Goal: Task Accomplishment & Management: Manage account settings

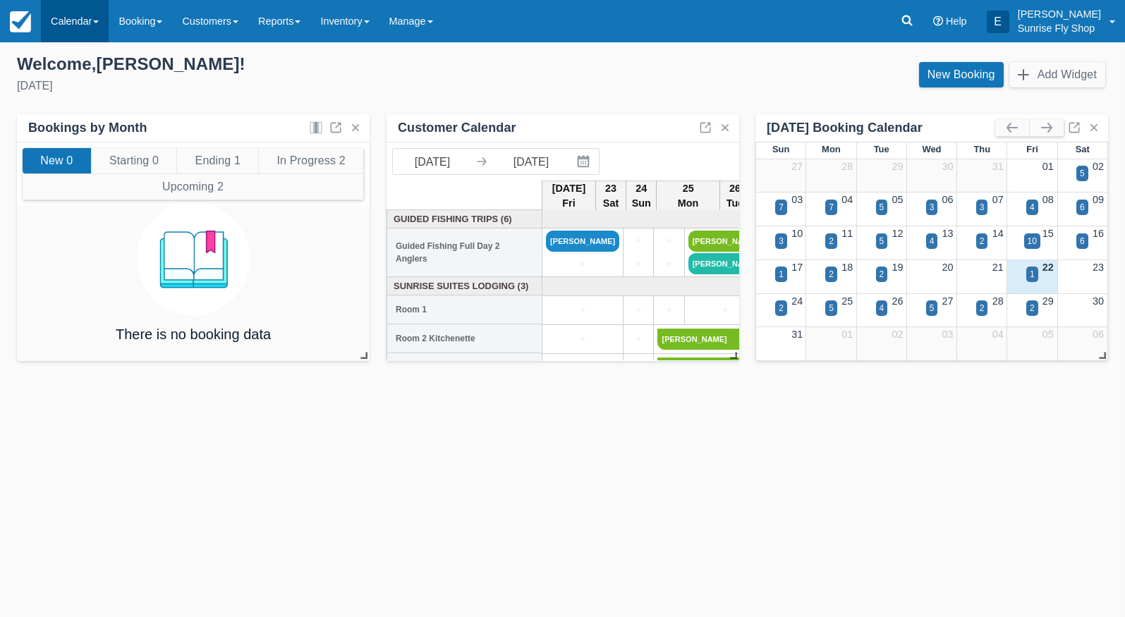
click at [90, 23] on link "Calendar" at bounding box center [75, 21] width 68 height 42
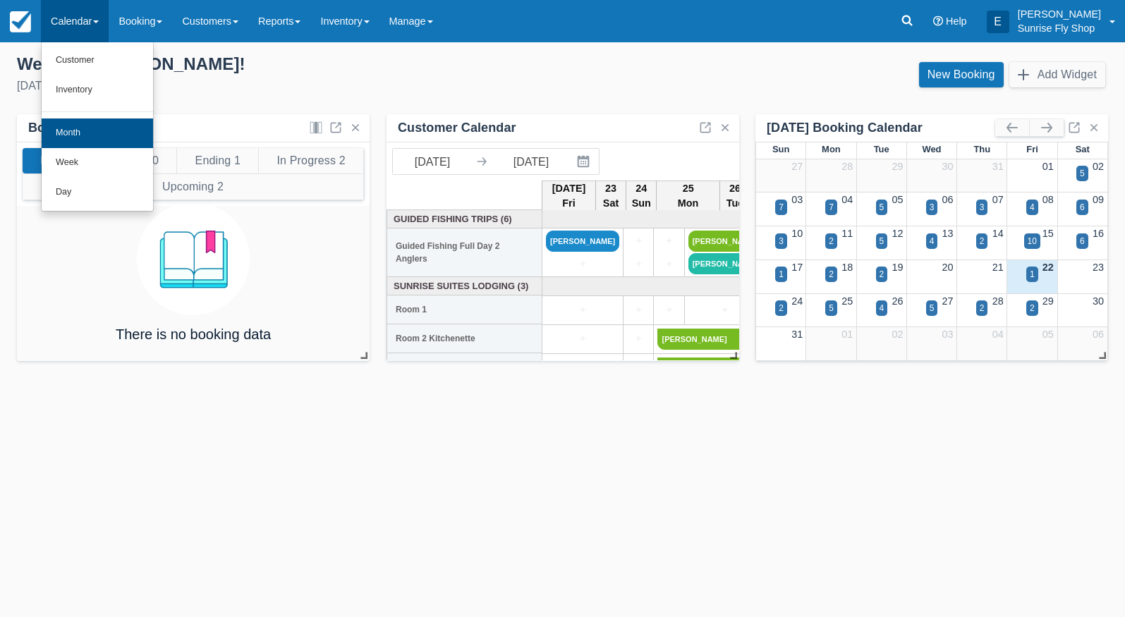
click at [78, 138] on link "Month" at bounding box center [97, 134] width 111 height 30
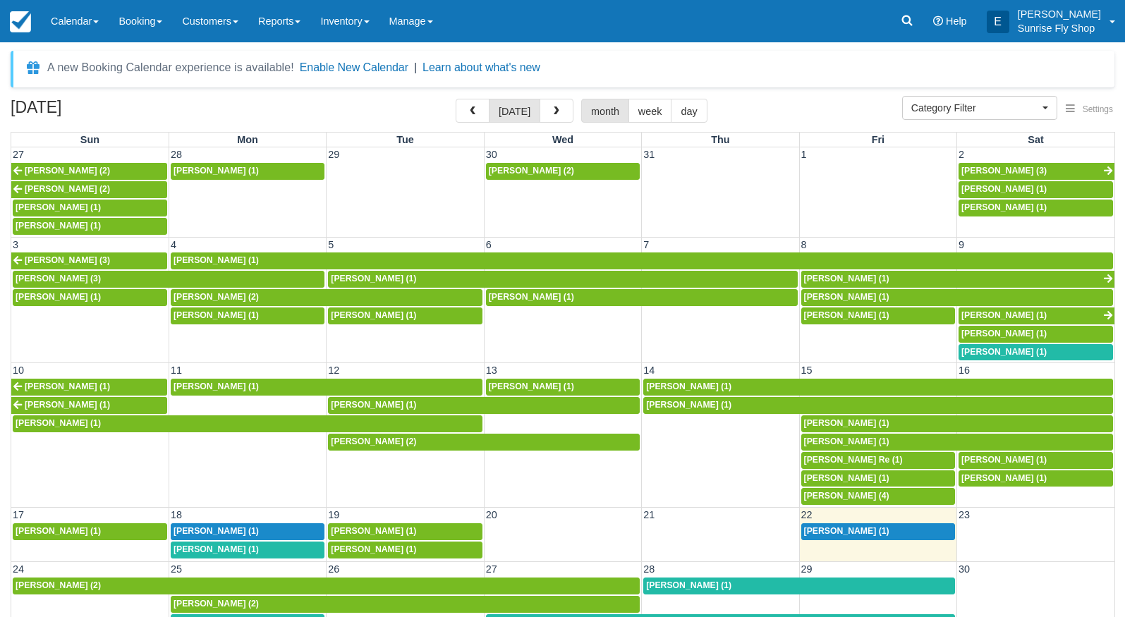
select select
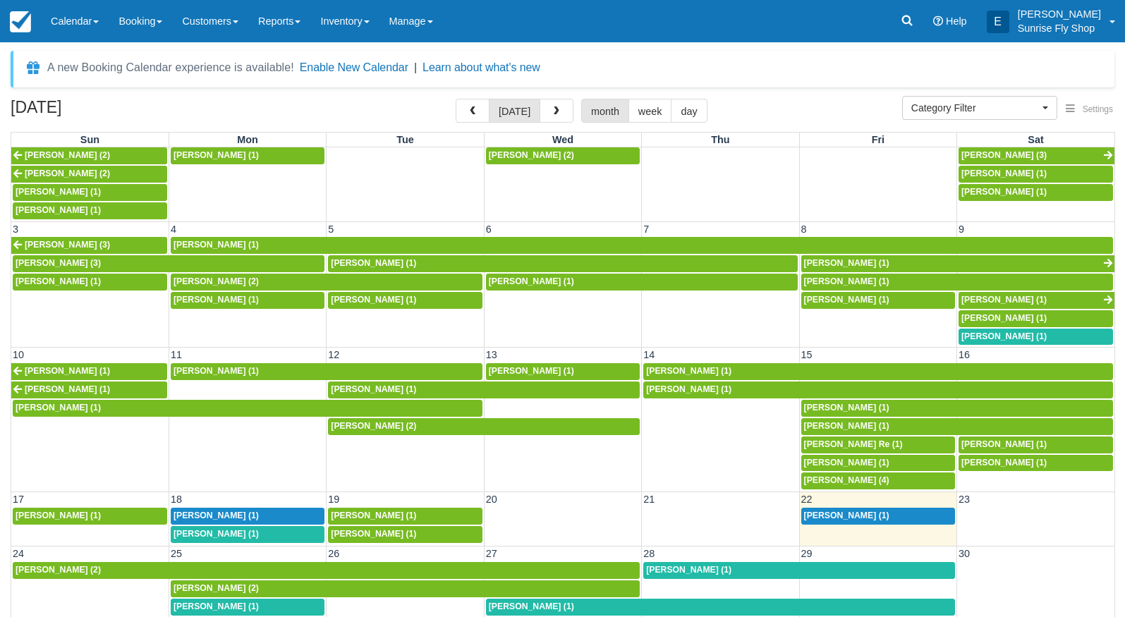
scroll to position [15, 0]
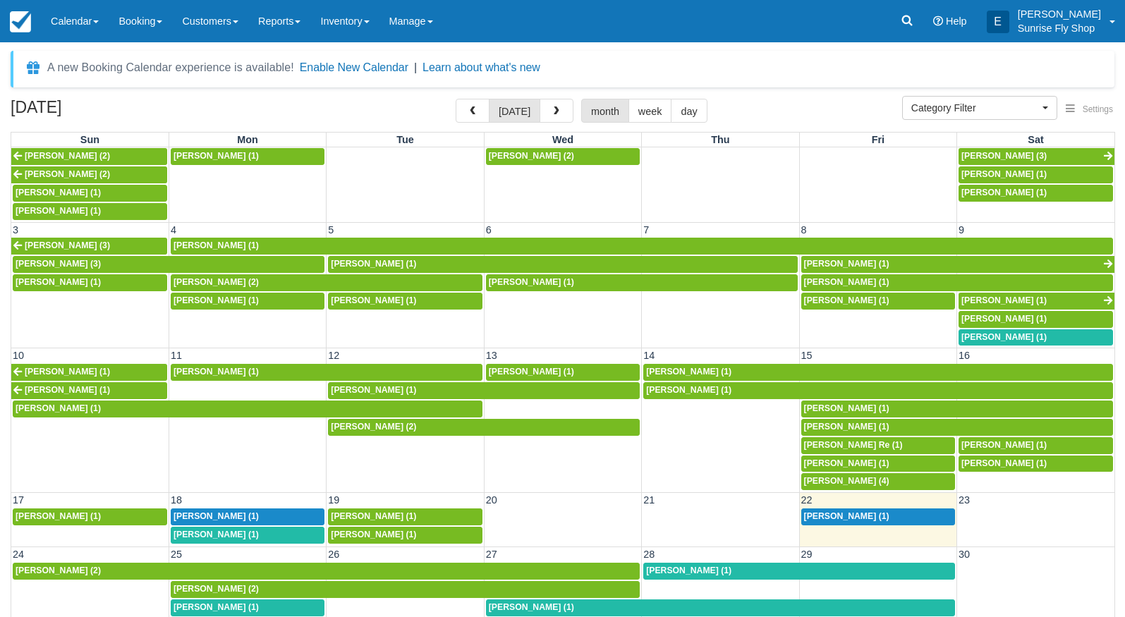
click at [238, 530] on div "[PERSON_NAME] (1)" at bounding box center [248, 535] width 148 height 11
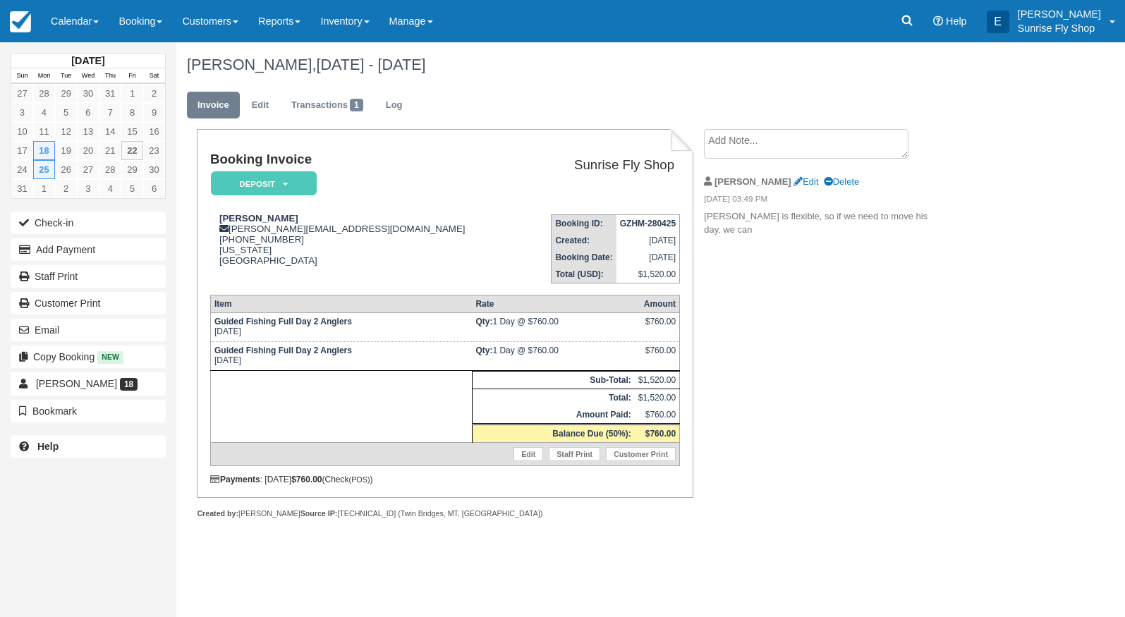
drag, startPoint x: 94, startPoint y: 21, endPoint x: 85, endPoint y: 45, distance: 25.4
click at [93, 22] on link "Calendar" at bounding box center [75, 21] width 68 height 42
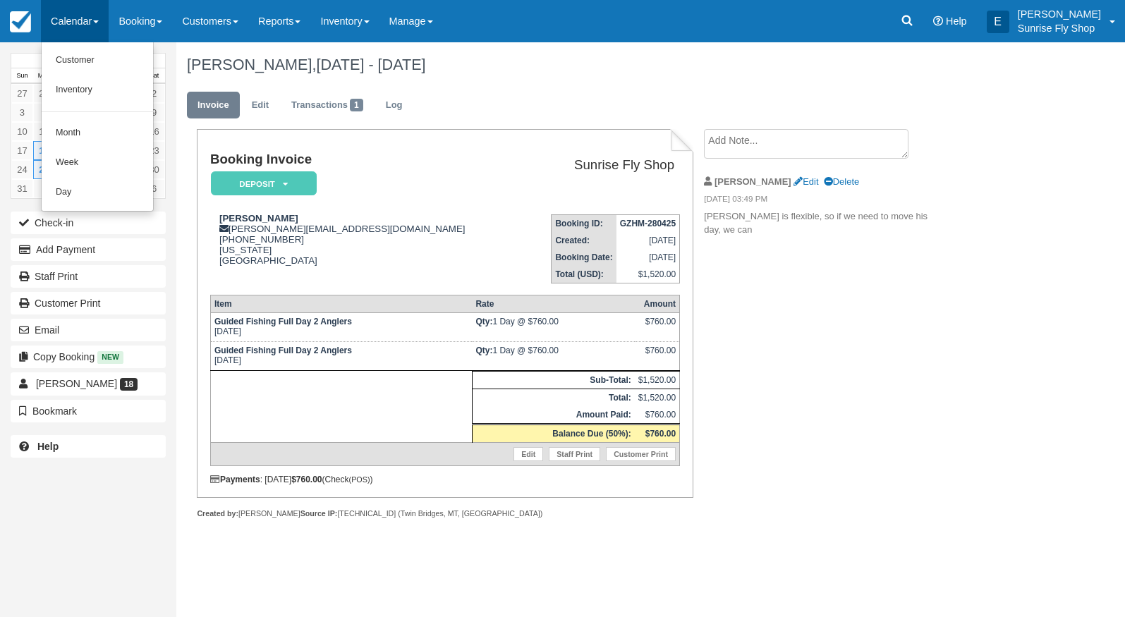
click at [85, 128] on link "Month" at bounding box center [97, 134] width 111 height 30
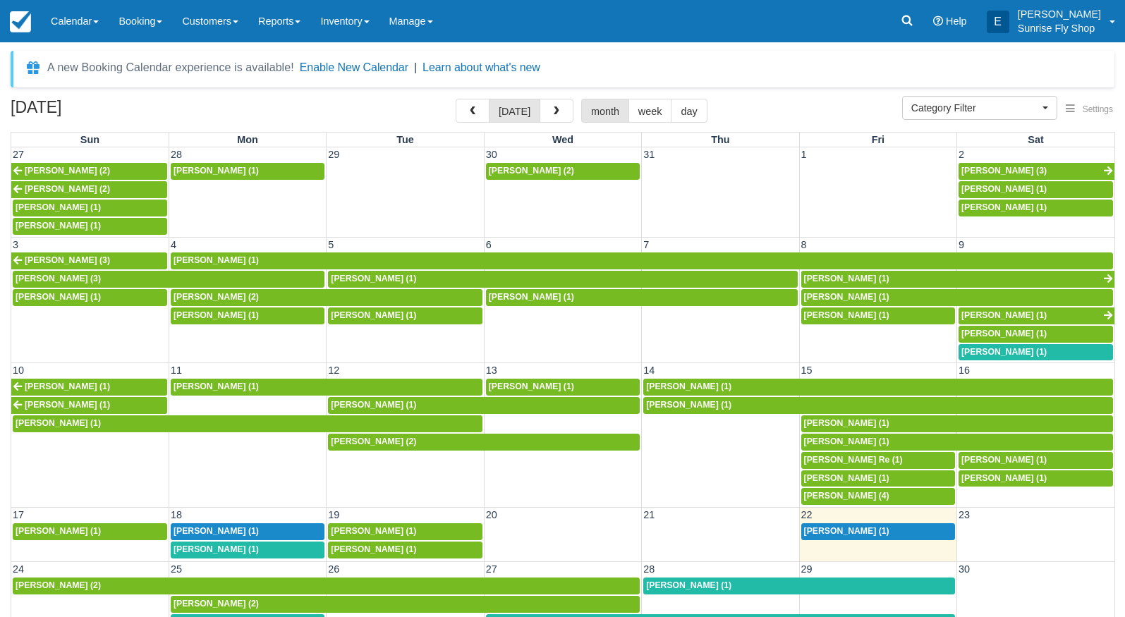
select select
click at [552, 118] on button "button" at bounding box center [557, 111] width 34 height 24
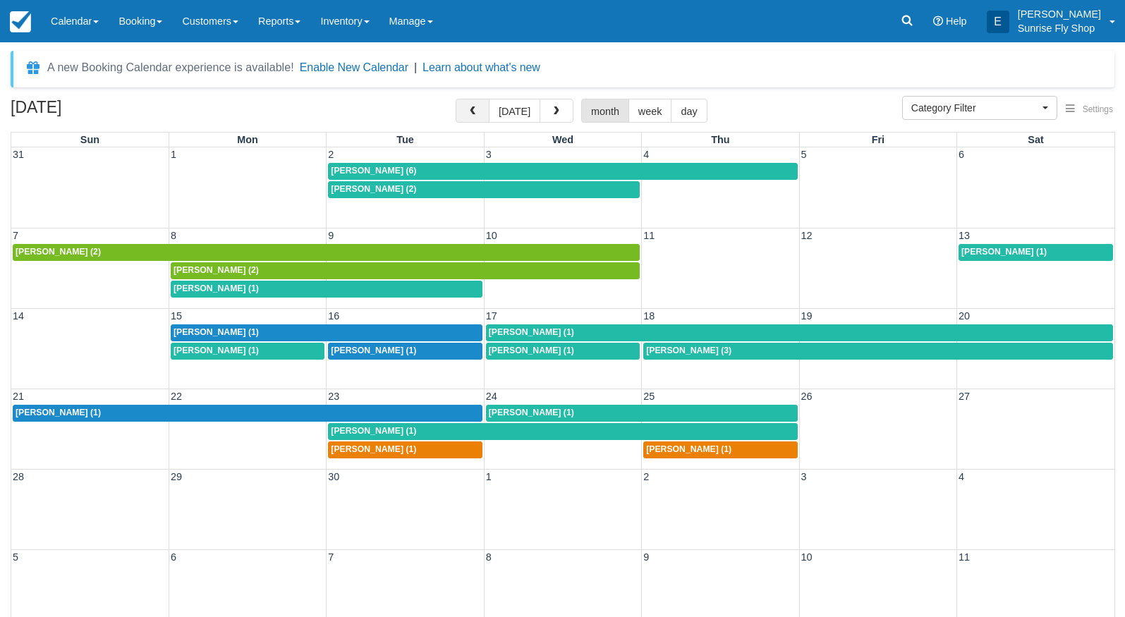
click at [471, 116] on span "button" at bounding box center [473, 112] width 10 height 10
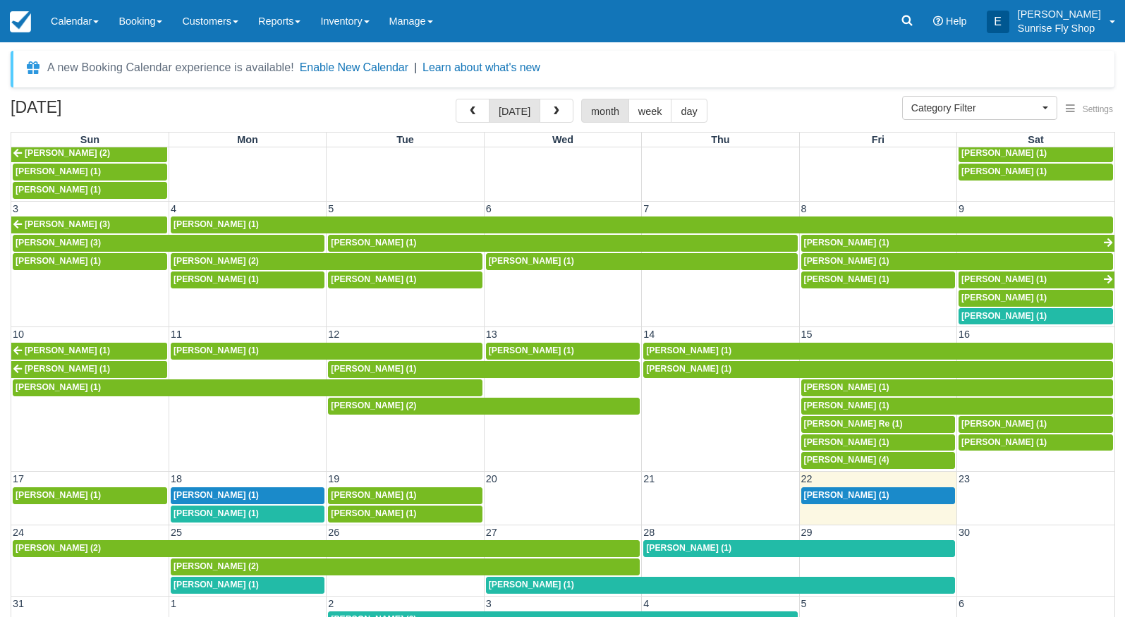
scroll to position [35, 0]
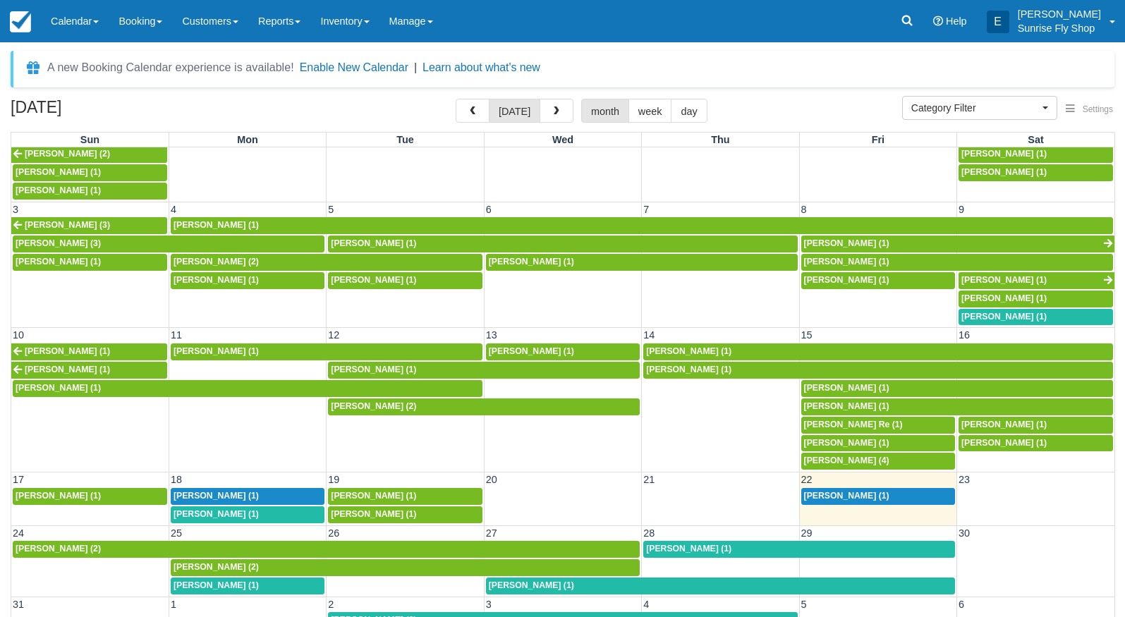
click at [262, 581] on div "Wells Haren (1)" at bounding box center [248, 586] width 148 height 11
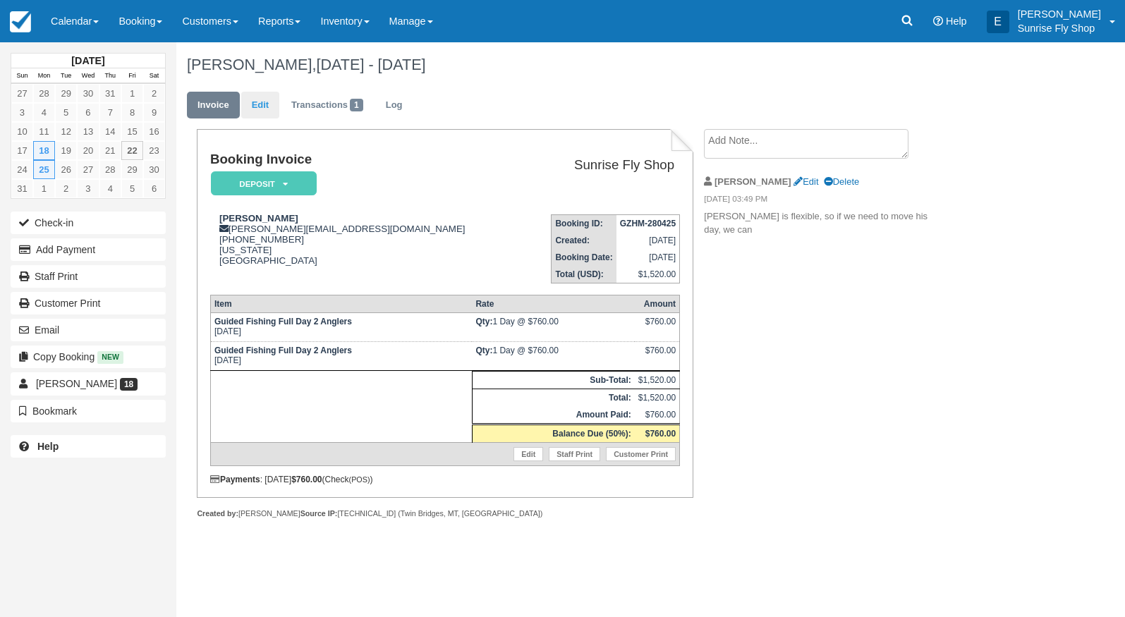
click at [261, 97] on link "Edit" at bounding box center [260, 106] width 38 height 28
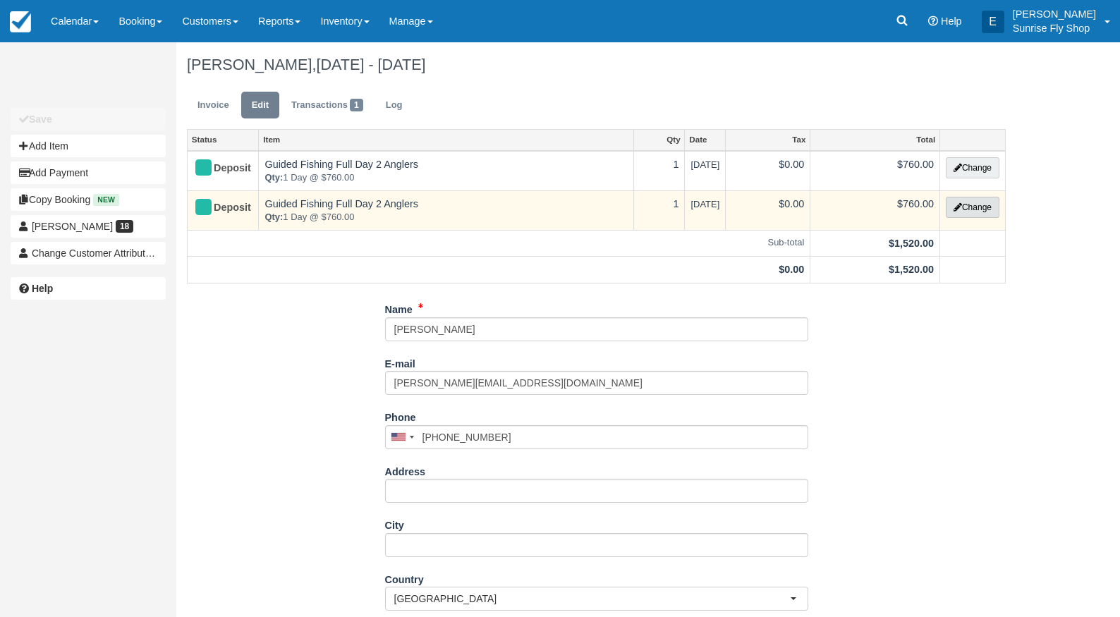
click at [967, 211] on button "Change" at bounding box center [973, 207] width 54 height 21
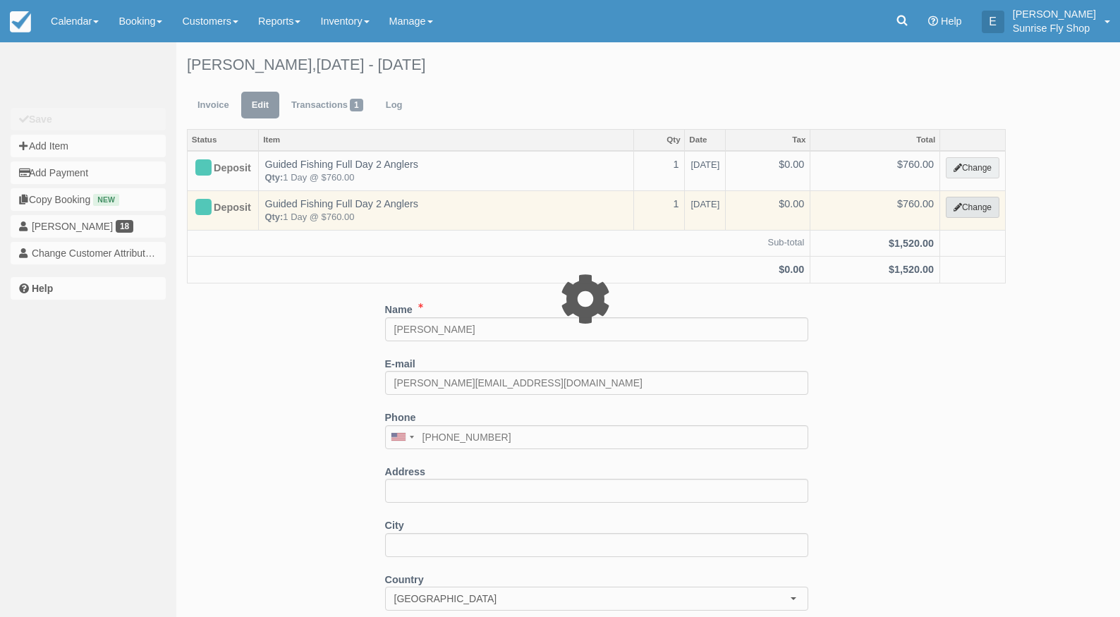
type input "760.00"
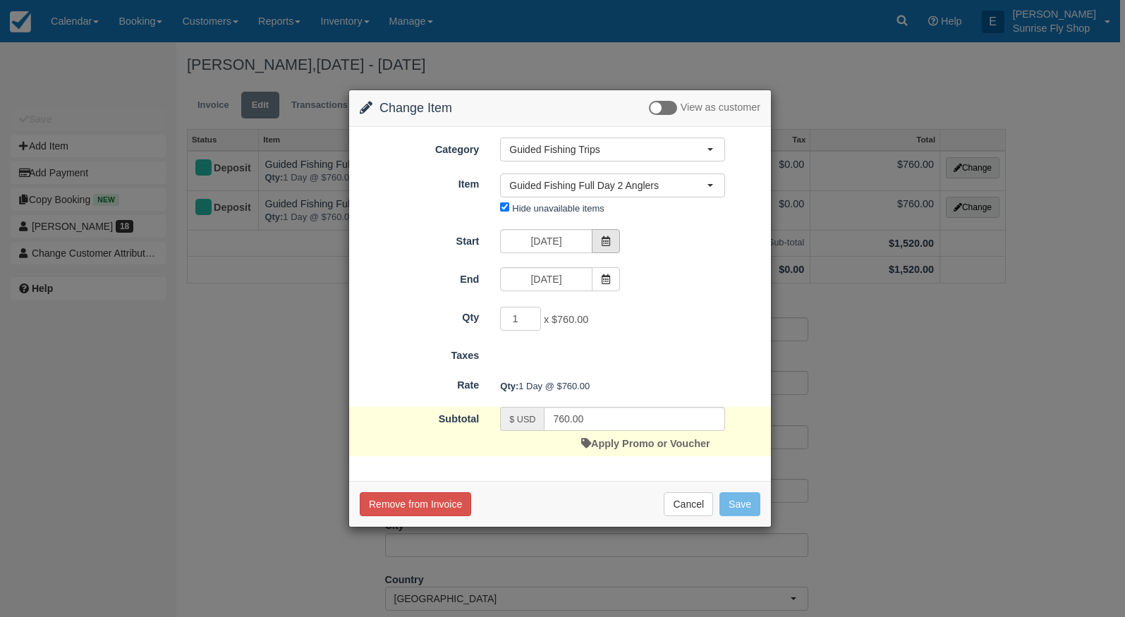
click at [608, 242] on icon at bounding box center [606, 241] width 10 height 10
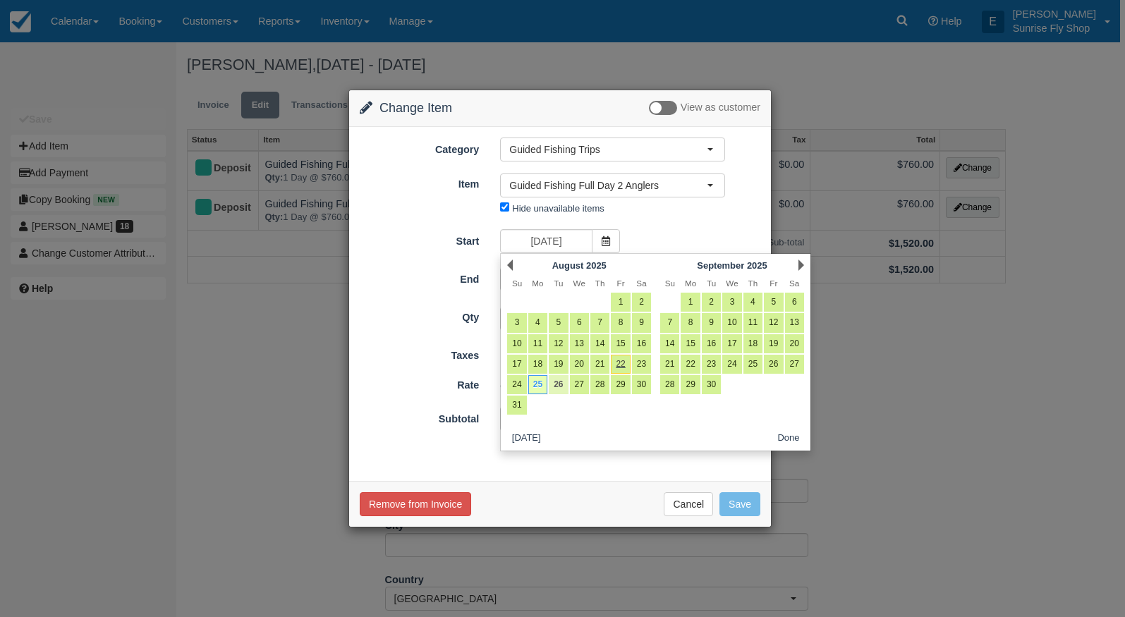
click at [560, 386] on link "26" at bounding box center [558, 384] width 19 height 19
type input "08/26/25"
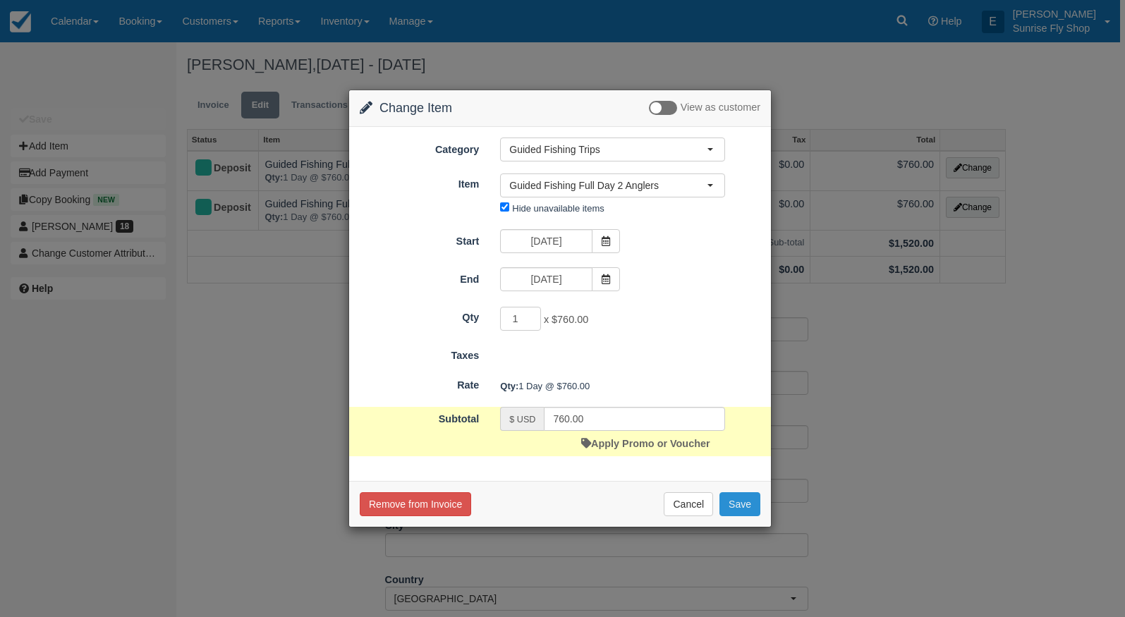
click at [745, 504] on button "Save" at bounding box center [740, 505] width 41 height 24
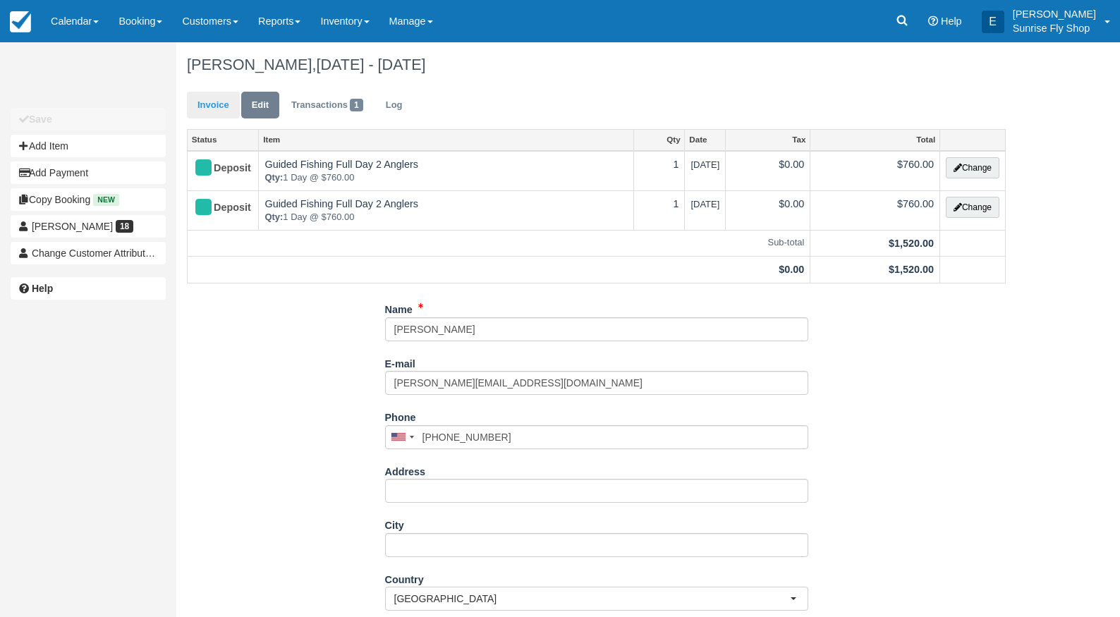
click at [205, 104] on link "Invoice" at bounding box center [213, 106] width 53 height 28
